Goal: Information Seeking & Learning: Understand process/instructions

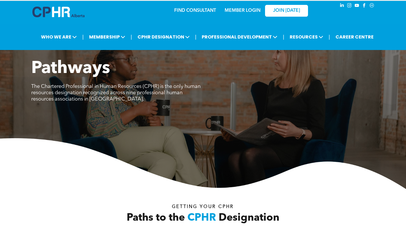
scroll to position [229, 0]
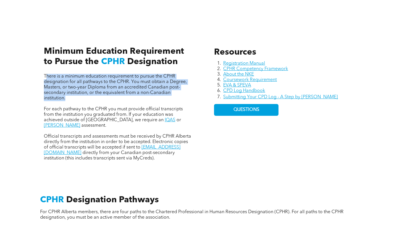
drag, startPoint x: 46, startPoint y: 75, endPoint x: 71, endPoint y: 102, distance: 37.5
click at [71, 102] on div "There is a minimum education requirement to pursue the CPHR designation for all…" at bounding box center [118, 117] width 148 height 87
drag, startPoint x: 71, startPoint y: 102, endPoint x: 61, endPoint y: 97, distance: 11.6
click at [65, 97] on span "There is a minimum education requirement to pursue the CPHR designation for all…" at bounding box center [115, 87] width 143 height 26
click at [61, 96] on span "There is a minimum education requirement to pursue the CPHR designation for all…" at bounding box center [115, 87] width 143 height 26
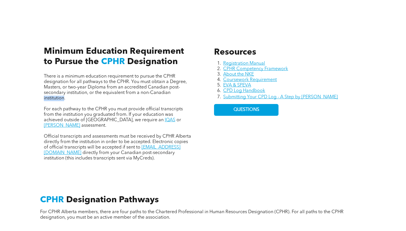
click at [61, 96] on span "There is a minimum education requirement to pursue the CPHR designation for all…" at bounding box center [115, 87] width 143 height 26
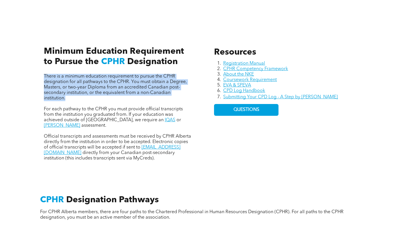
click at [61, 96] on span "There is a minimum education requirement to pursue the CPHR designation for all…" at bounding box center [115, 87] width 143 height 26
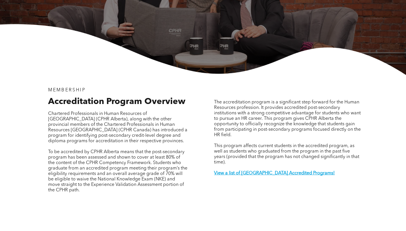
scroll to position [56, 0]
